Goal: Navigation & Orientation: Go to known website

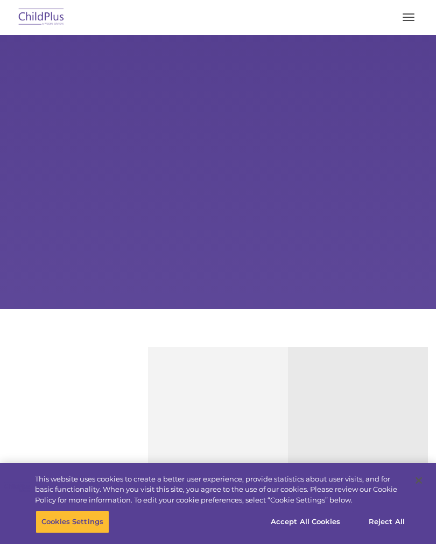
select select "MEDIUM"
click at [384, 523] on button "Reject All" at bounding box center [386, 522] width 67 height 23
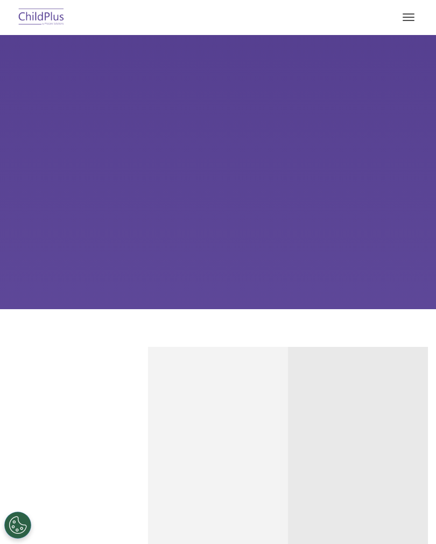
click at [401, 12] on button "button" at bounding box center [409, 17] width 23 height 17
click at [408, 20] on span "button" at bounding box center [409, 20] width 12 height 1
select select "MEDIUM"
